Goal: Information Seeking & Learning: Learn about a topic

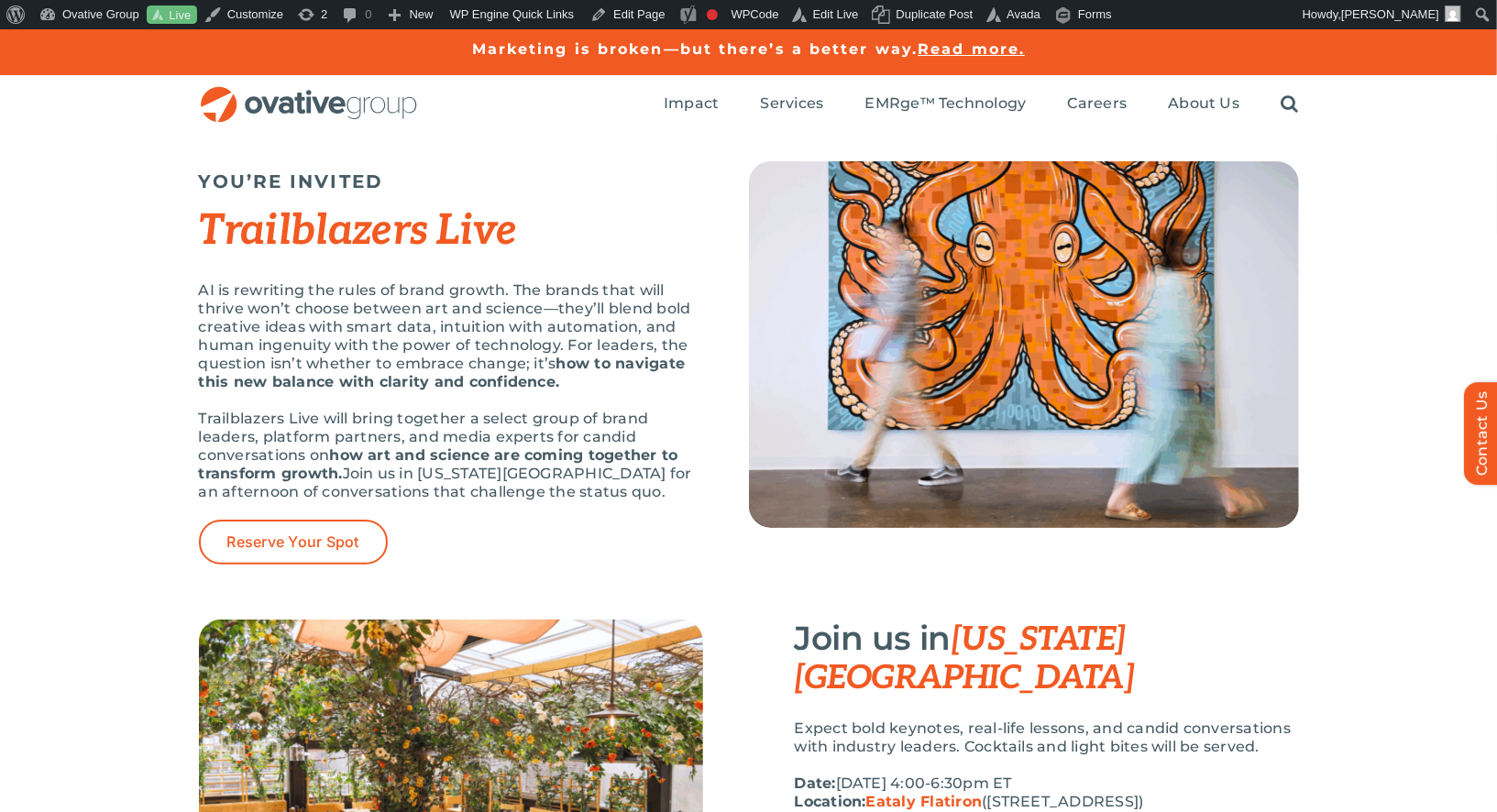
click at [321, 365] on p "AI is rewriting the rules of brand growth. The brands that will thrive won’t ch…" at bounding box center [450, 337] width 504 height 110
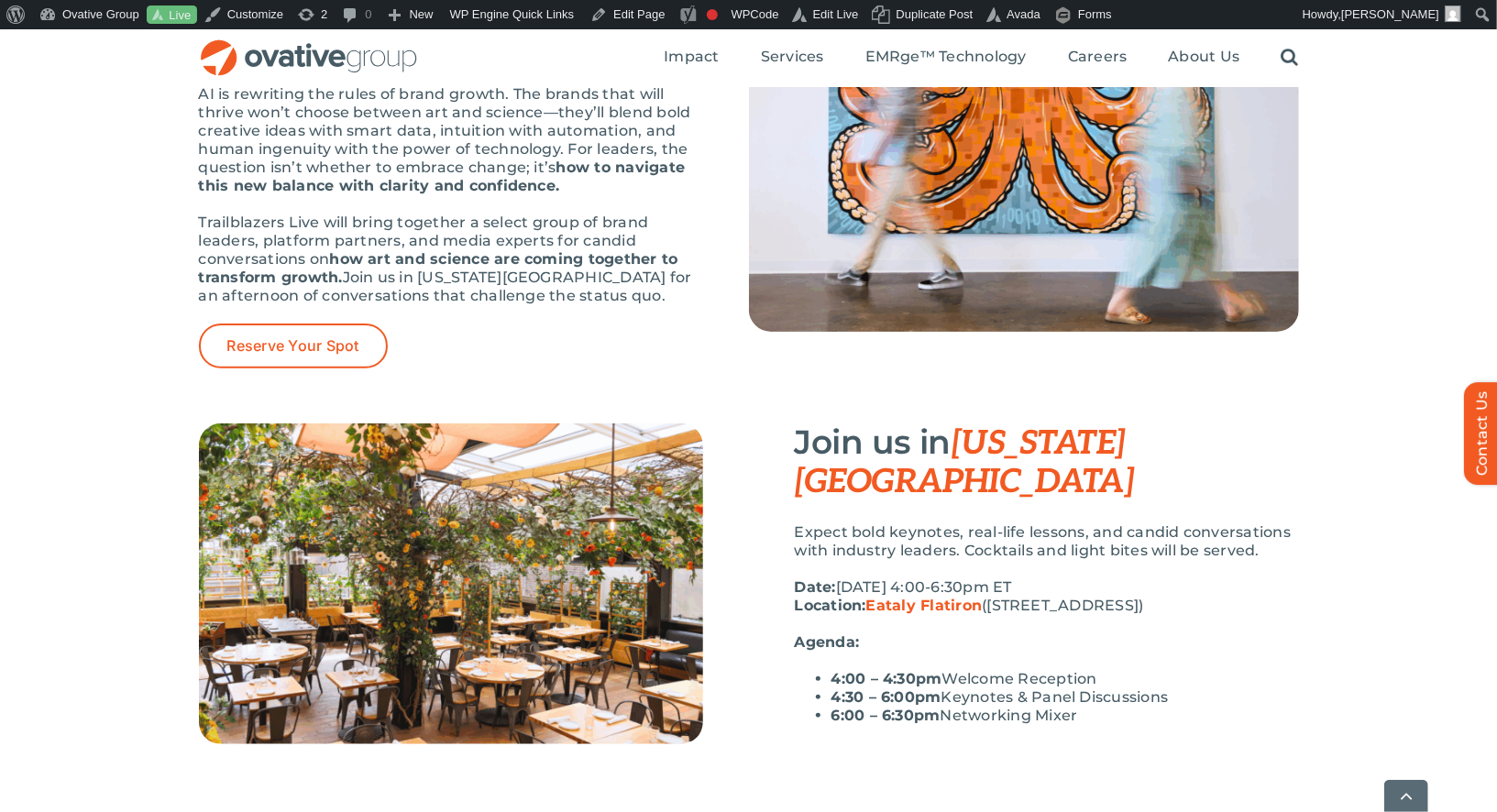
scroll to position [197, 0]
drag, startPoint x: 1098, startPoint y: 680, endPoint x: 782, endPoint y: 631, distance: 319.8
click at [782, 631] on div "Join us in [US_STATE][GEOGRAPHIC_DATA] Expect bold keynotes, real-life lessons,…" at bounding box center [1024, 581] width 550 height 316
copy ul "4:00 – 4:30pm Welcome Reception 4:30 – 6:00pm Keynotes & Panel Discussions 6:00…"
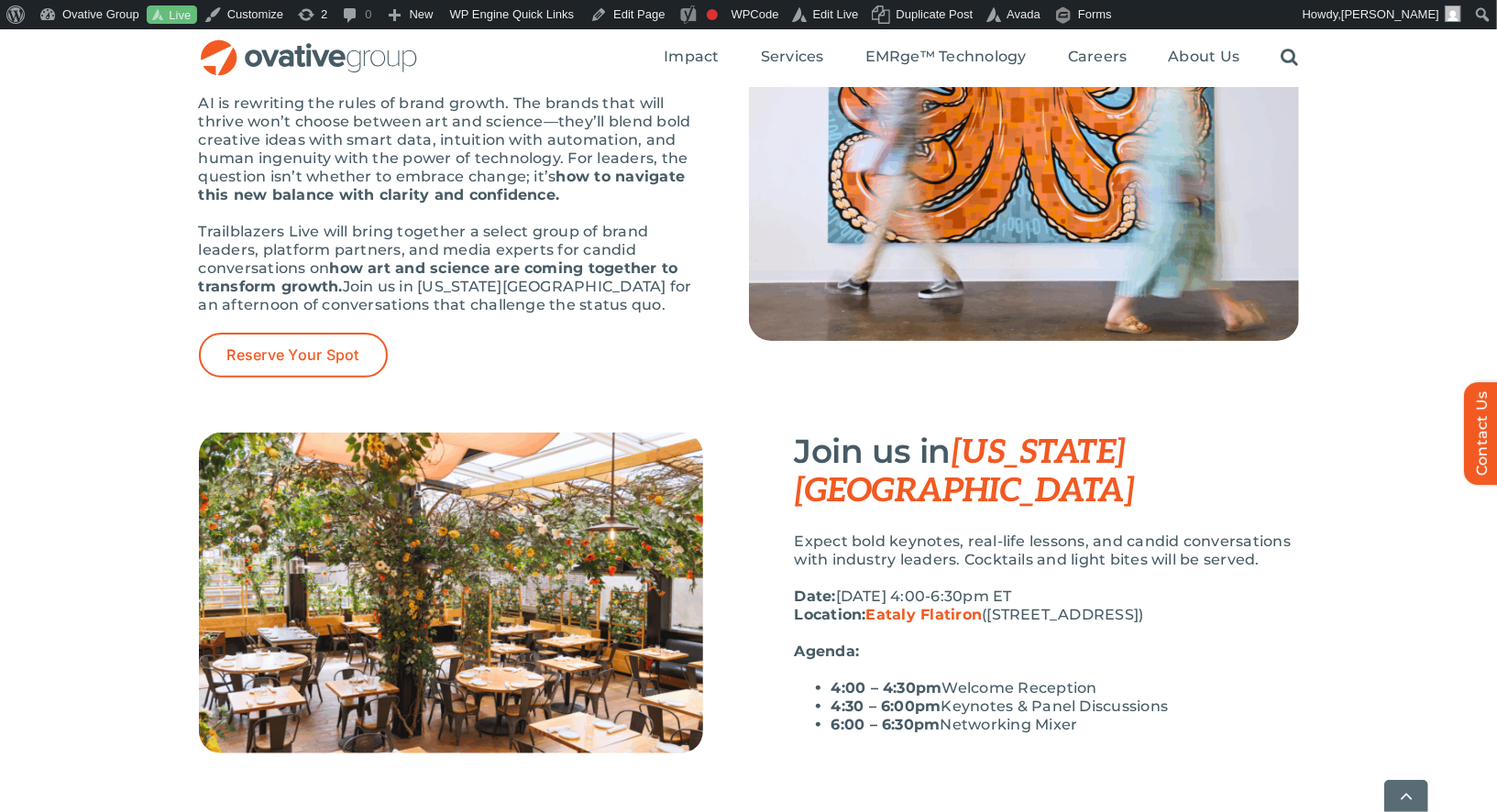
scroll to position [218, 0]
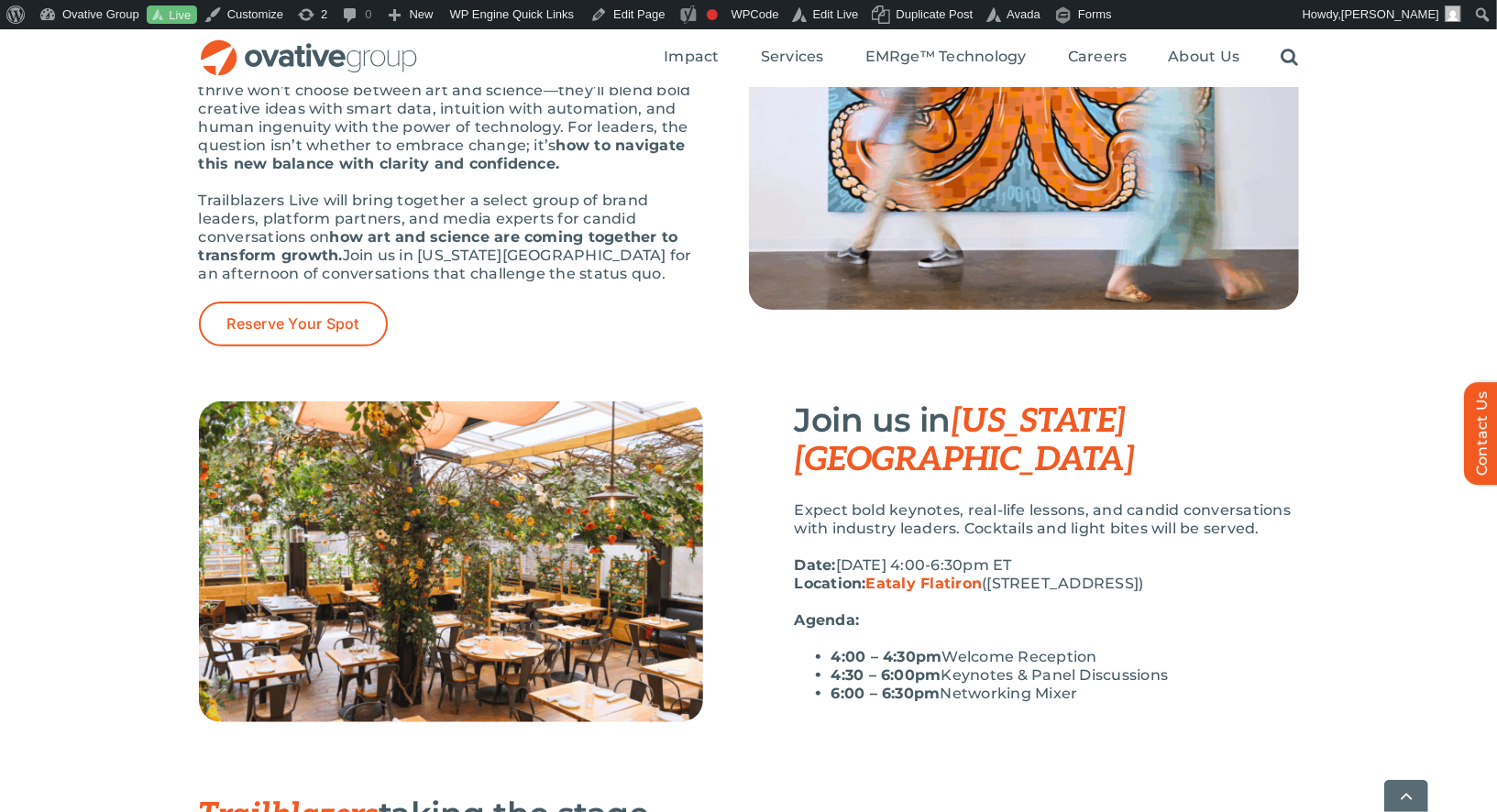
click at [1085, 556] on p "Date: [DATE] 4:00-6:30pm ET Location: [GEOGRAPHIC_DATA] ([STREET_ADDRESS])" at bounding box center [1047, 575] width 504 height 37
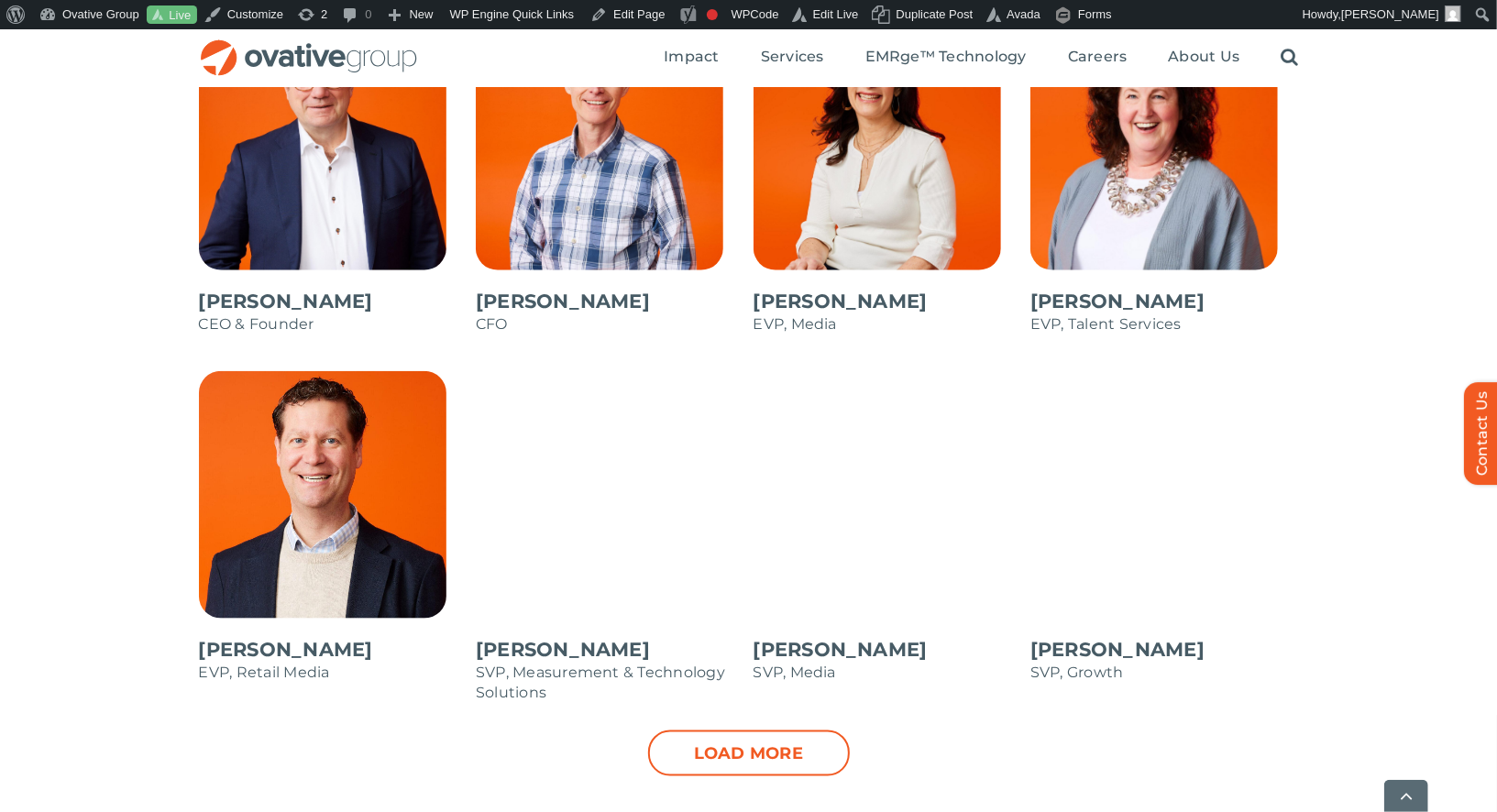
scroll to position [1150, 0]
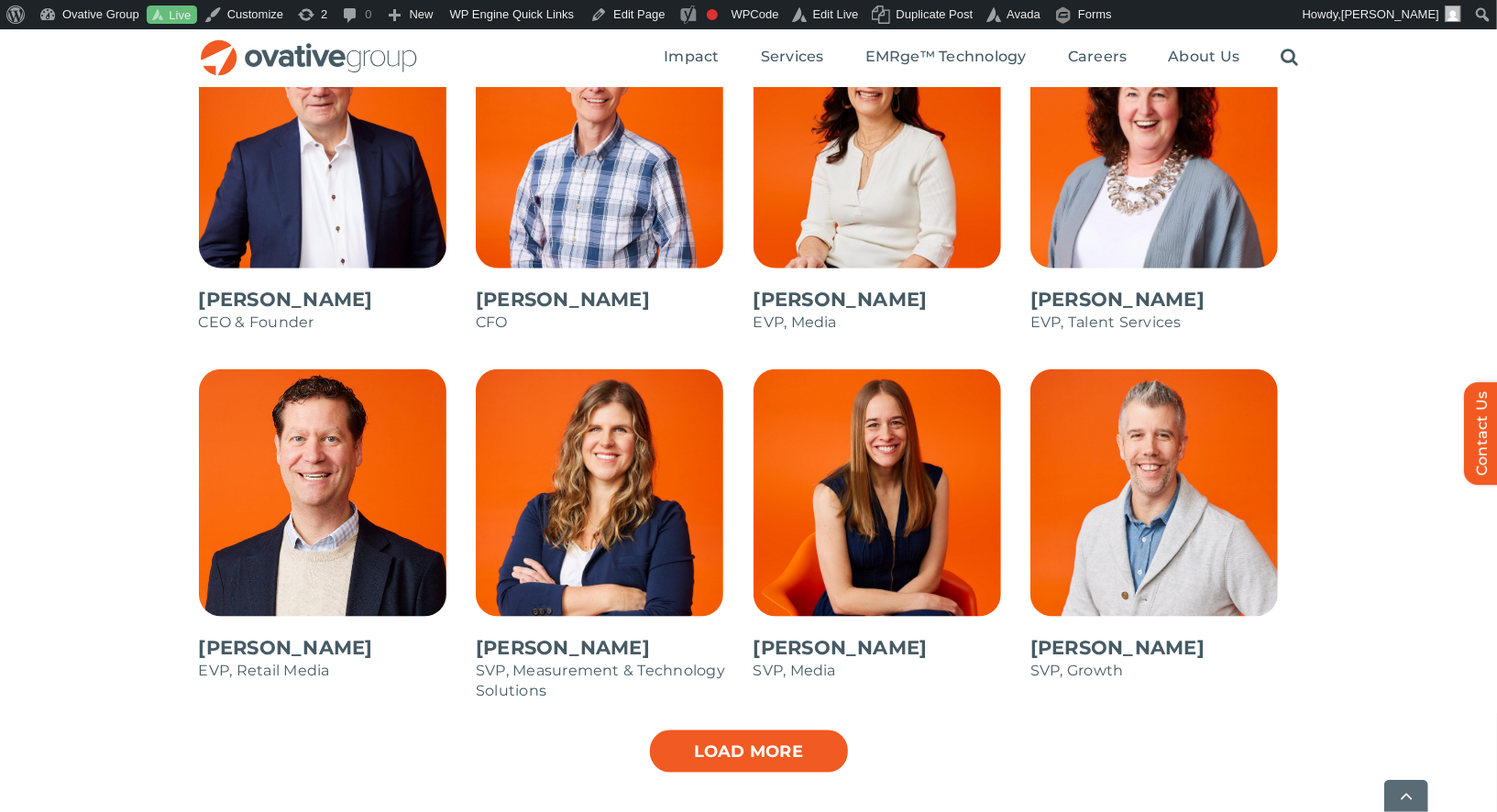
click at [794, 741] on link "Load more" at bounding box center [749, 751] width 201 height 45
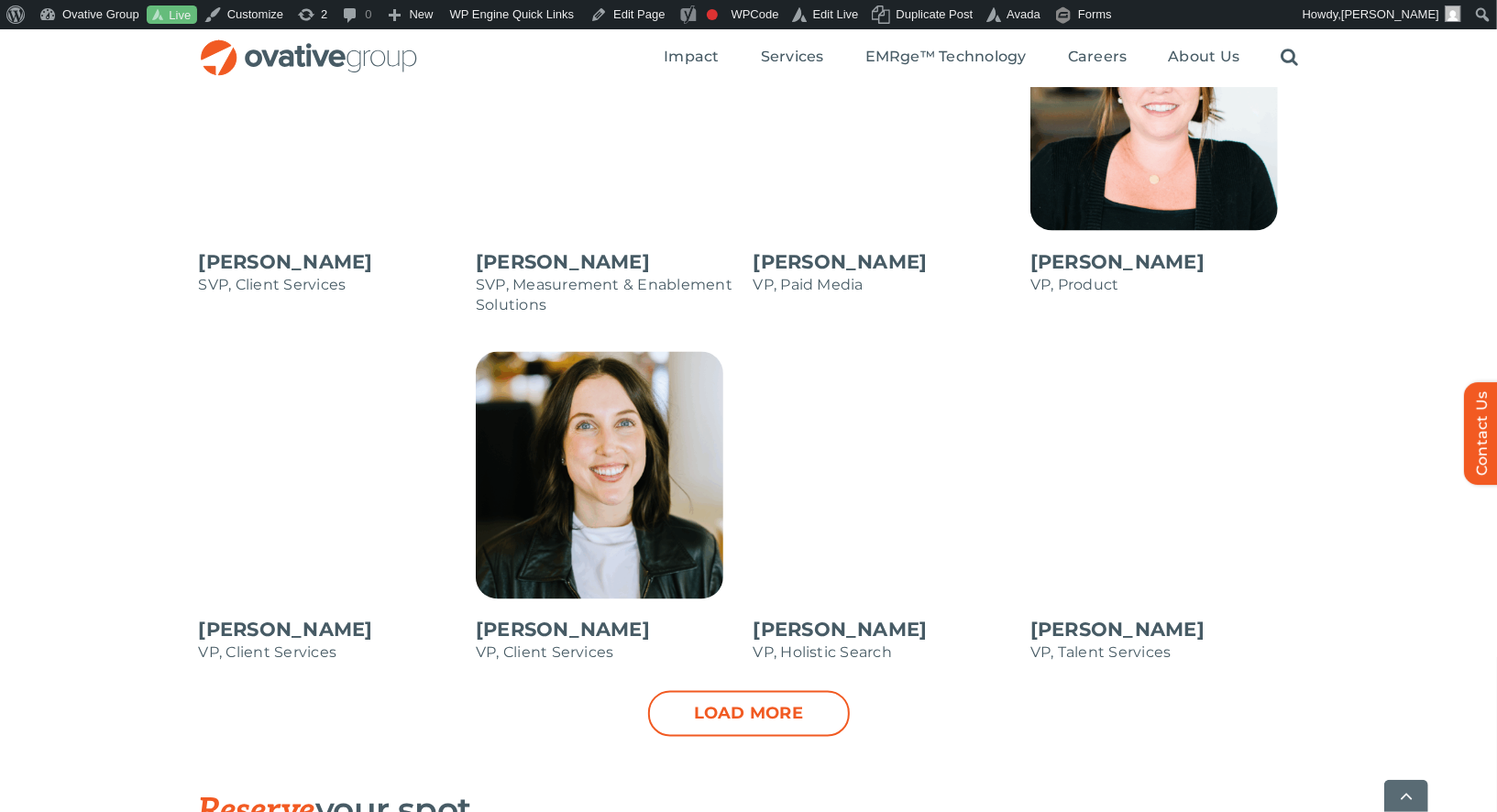
scroll to position [1910, 0]
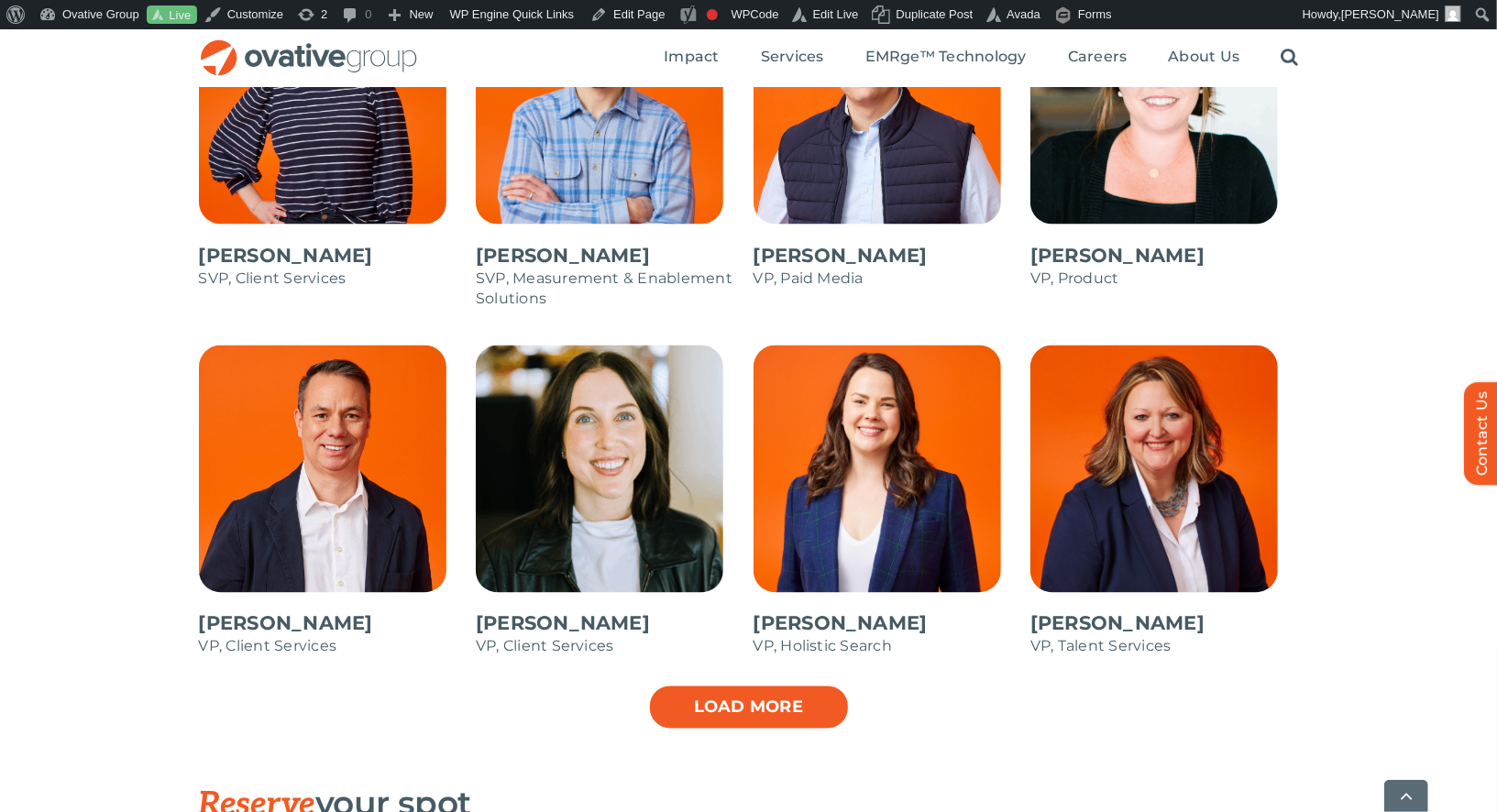
click at [779, 701] on link "Load more" at bounding box center [749, 707] width 201 height 45
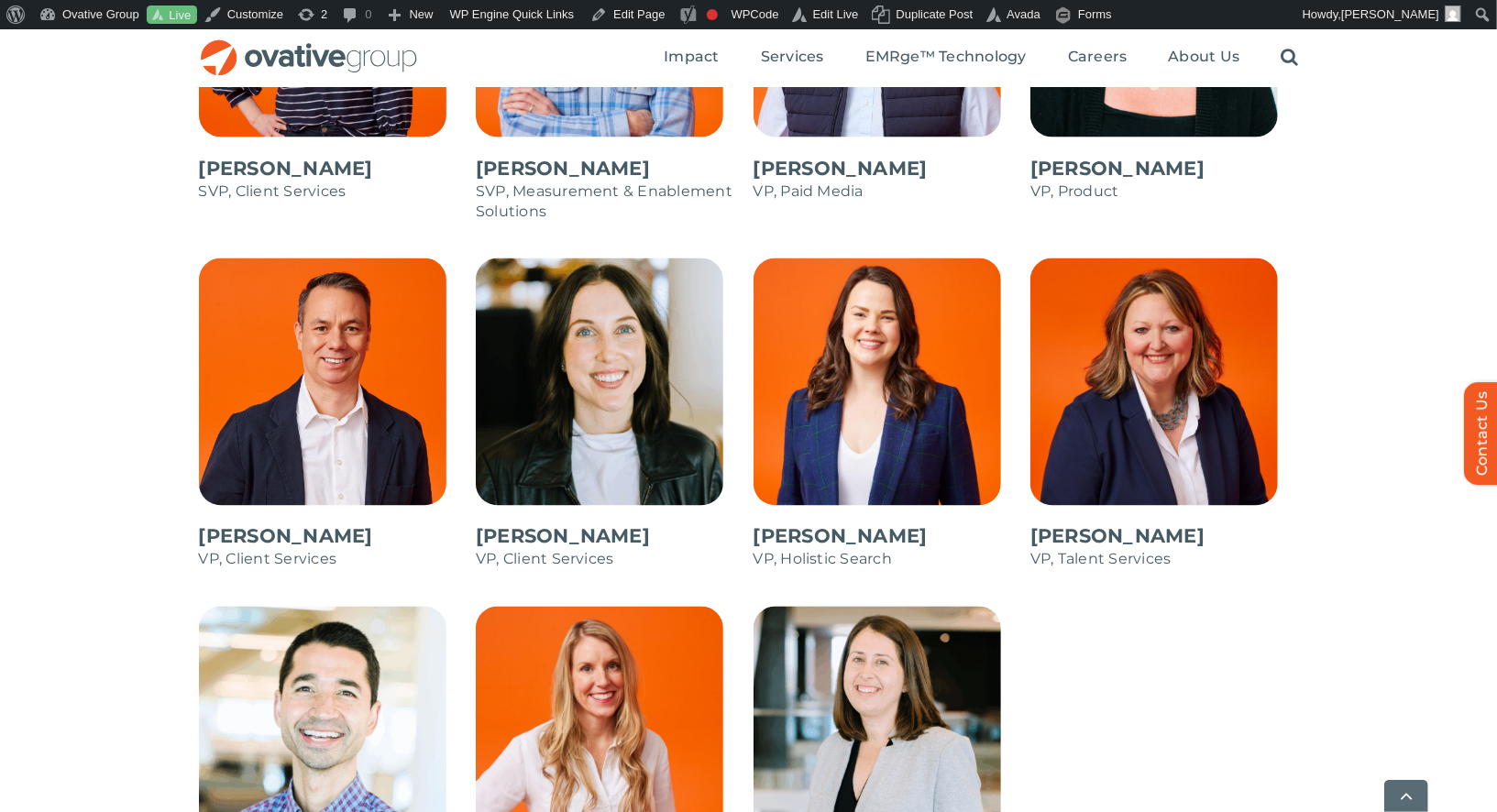
scroll to position [2028, 0]
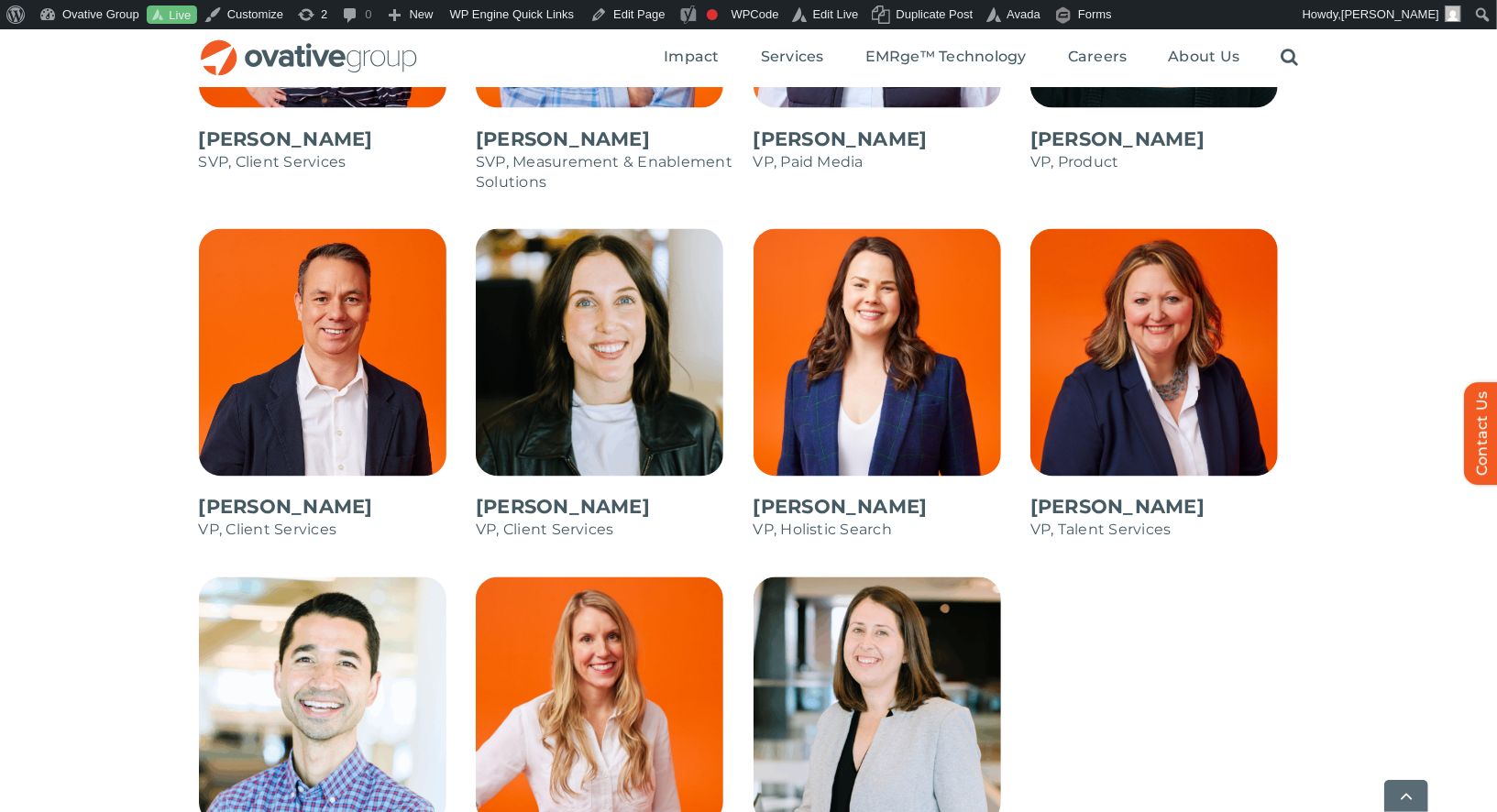
click at [319, 356] on span at bounding box center [332, 394] width 268 height 330
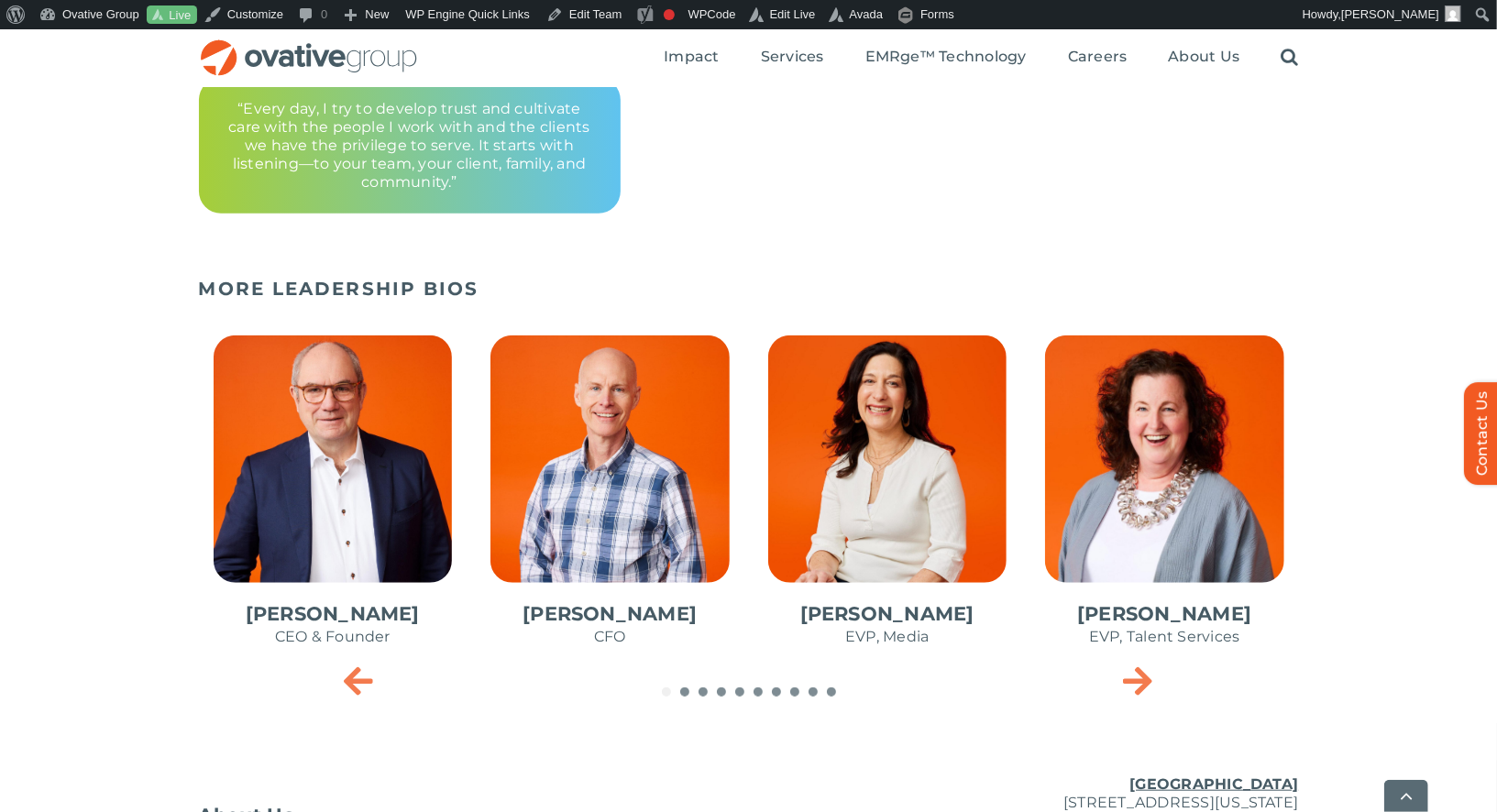
scroll to position [924, 0]
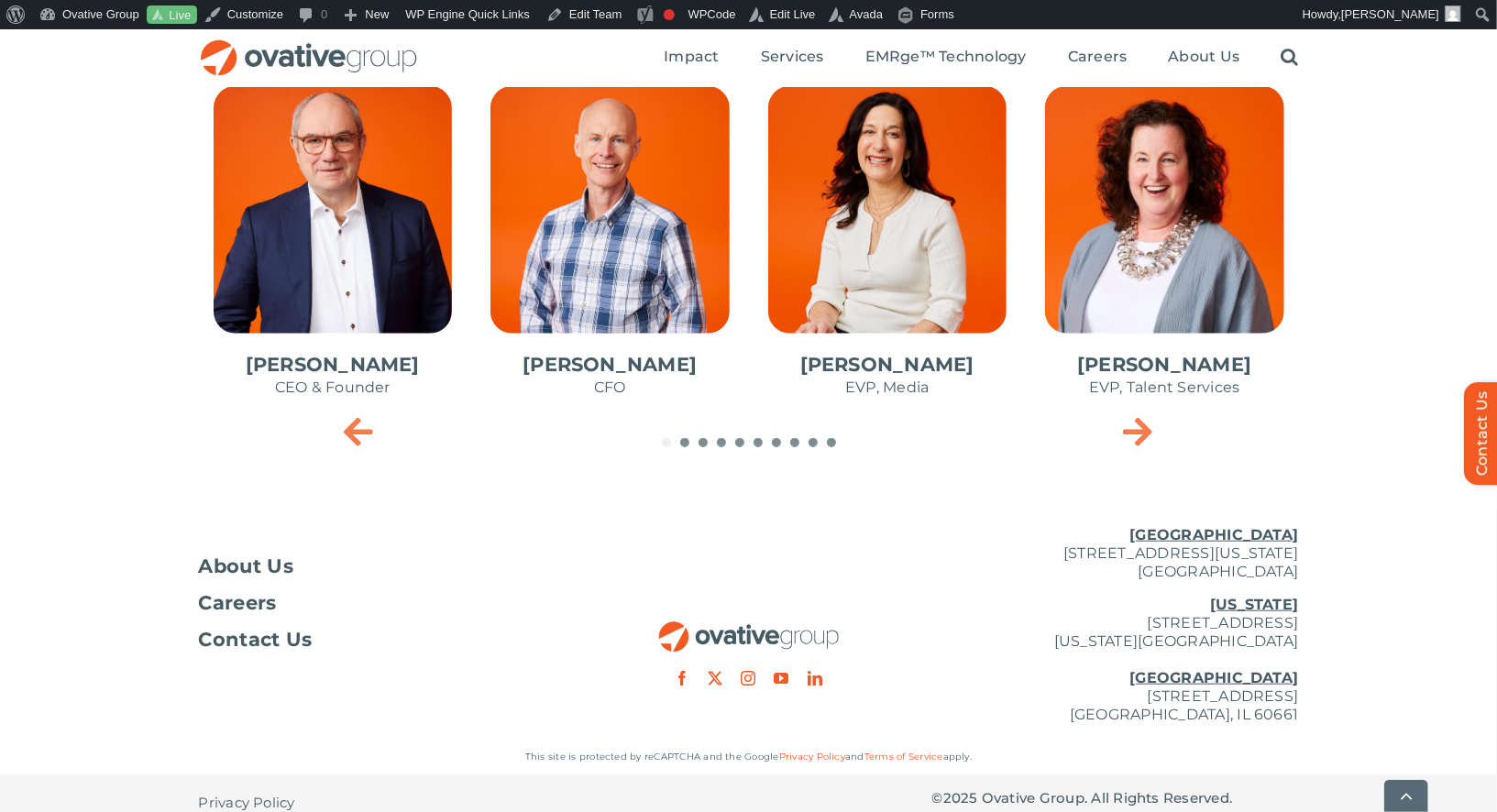
click at [386, 310] on span "1 / 10" at bounding box center [332, 251] width 268 height 359
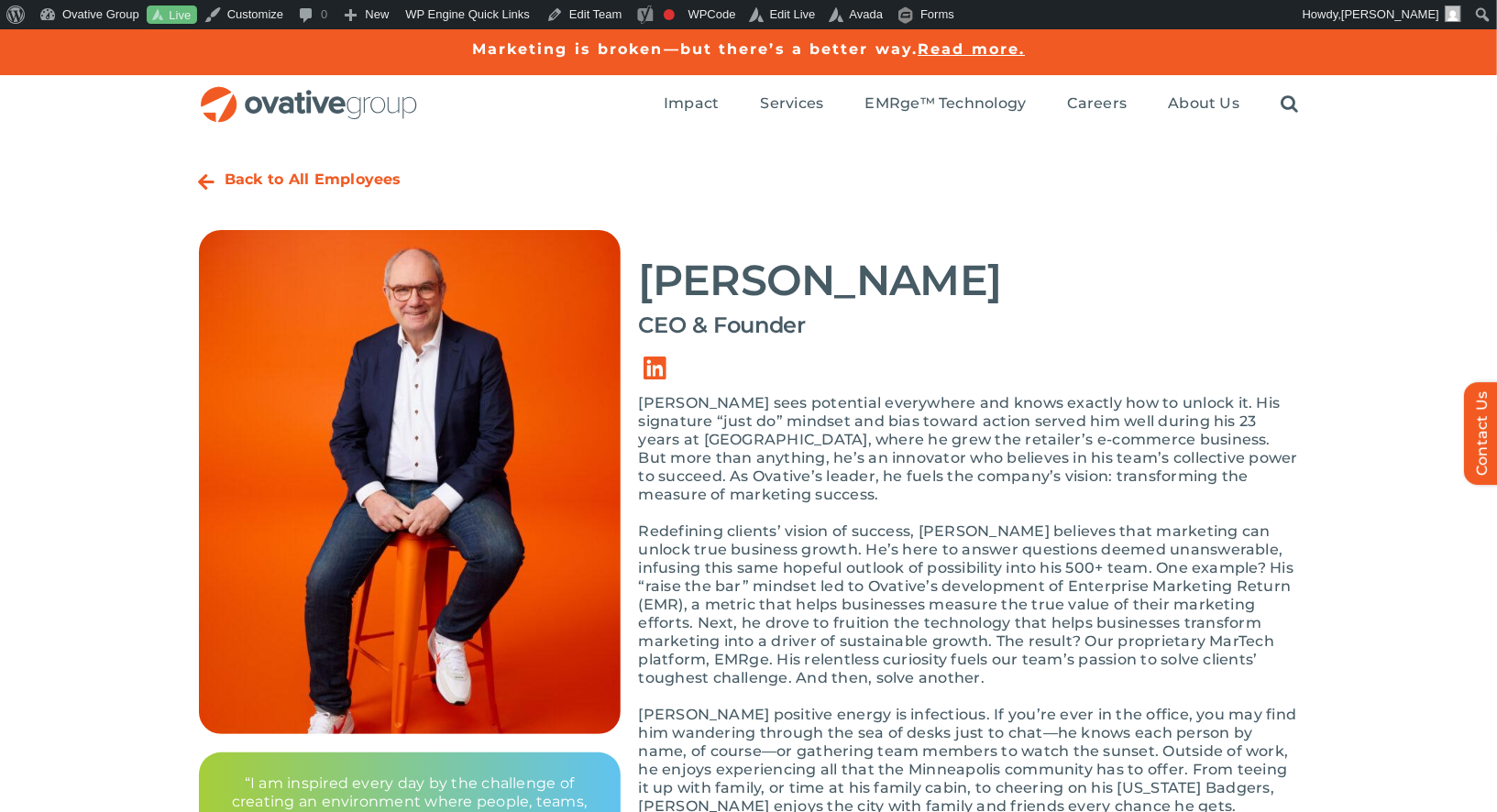
click at [361, 105] on img "OG_Full_horizontal_RGB" at bounding box center [308, 105] width 220 height 38
